Goal: Task Accomplishment & Management: Manage account settings

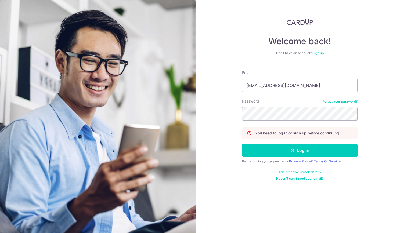
drag, startPoint x: 310, startPoint y: 87, endPoint x: 145, endPoint y: 87, distance: 165.3
click at [145, 87] on section "Welcome back! Don’t have an account? Sign up Email eunicephuayt@gmail.com Passw…" at bounding box center [202, 116] width 404 height 233
type input "[EMAIL_ADDRESS][DOMAIN_NAME]"
click at [242, 144] on button "Log in" at bounding box center [300, 150] width 116 height 13
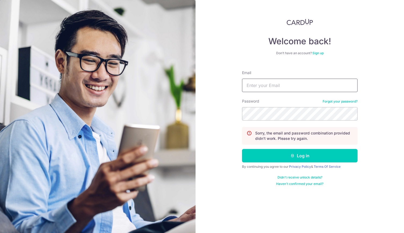
click at [297, 88] on input "Email" at bounding box center [300, 85] width 116 height 13
type input "[EMAIL_ADDRESS][DOMAIN_NAME]"
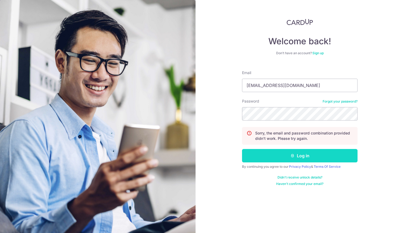
click at [281, 153] on button "Log in" at bounding box center [300, 155] width 116 height 13
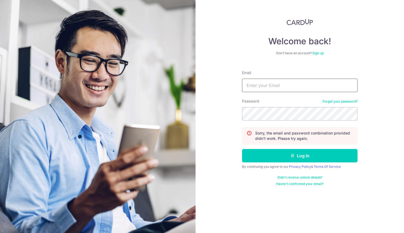
click at [287, 80] on input "Email" at bounding box center [300, 85] width 116 height 13
click at [296, 82] on input "Email" at bounding box center [300, 85] width 116 height 13
type input "[EMAIL_ADDRESS][DOMAIN_NAME]"
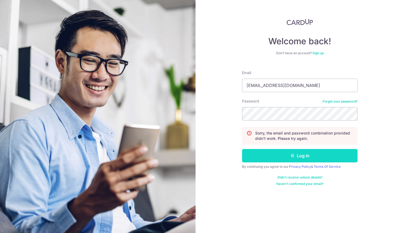
click at [296, 162] on button "Log in" at bounding box center [300, 155] width 116 height 13
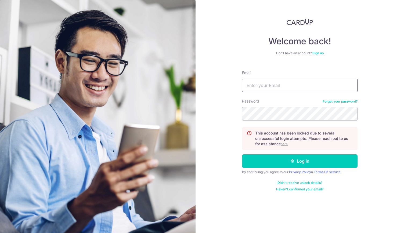
click at [263, 81] on input "Email" at bounding box center [300, 85] width 116 height 13
click at [288, 145] on u "here" at bounding box center [284, 144] width 7 height 4
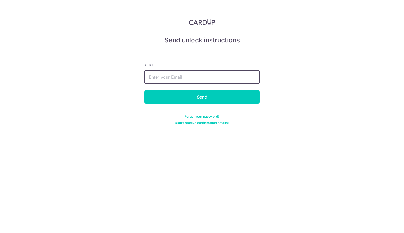
click at [199, 74] on input "text" at bounding box center [202, 76] width 116 height 13
type input "[EMAIL_ADDRESS][DOMAIN_NAME]"
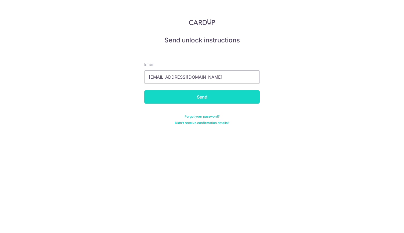
click at [190, 97] on input "Send" at bounding box center [202, 96] width 116 height 13
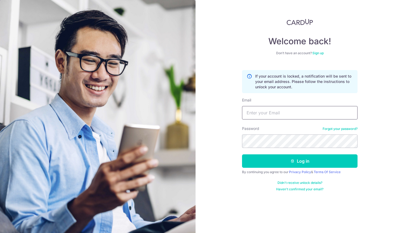
click at [297, 110] on input "Email" at bounding box center [300, 112] width 116 height 13
type input "[EMAIL_ADDRESS][DOMAIN_NAME]"
click at [233, 212] on div "Welcome back! Don’t have an account? Sign up If your account is locked, a notif…" at bounding box center [300, 116] width 209 height 233
